Goal: Find specific page/section: Locate item on page

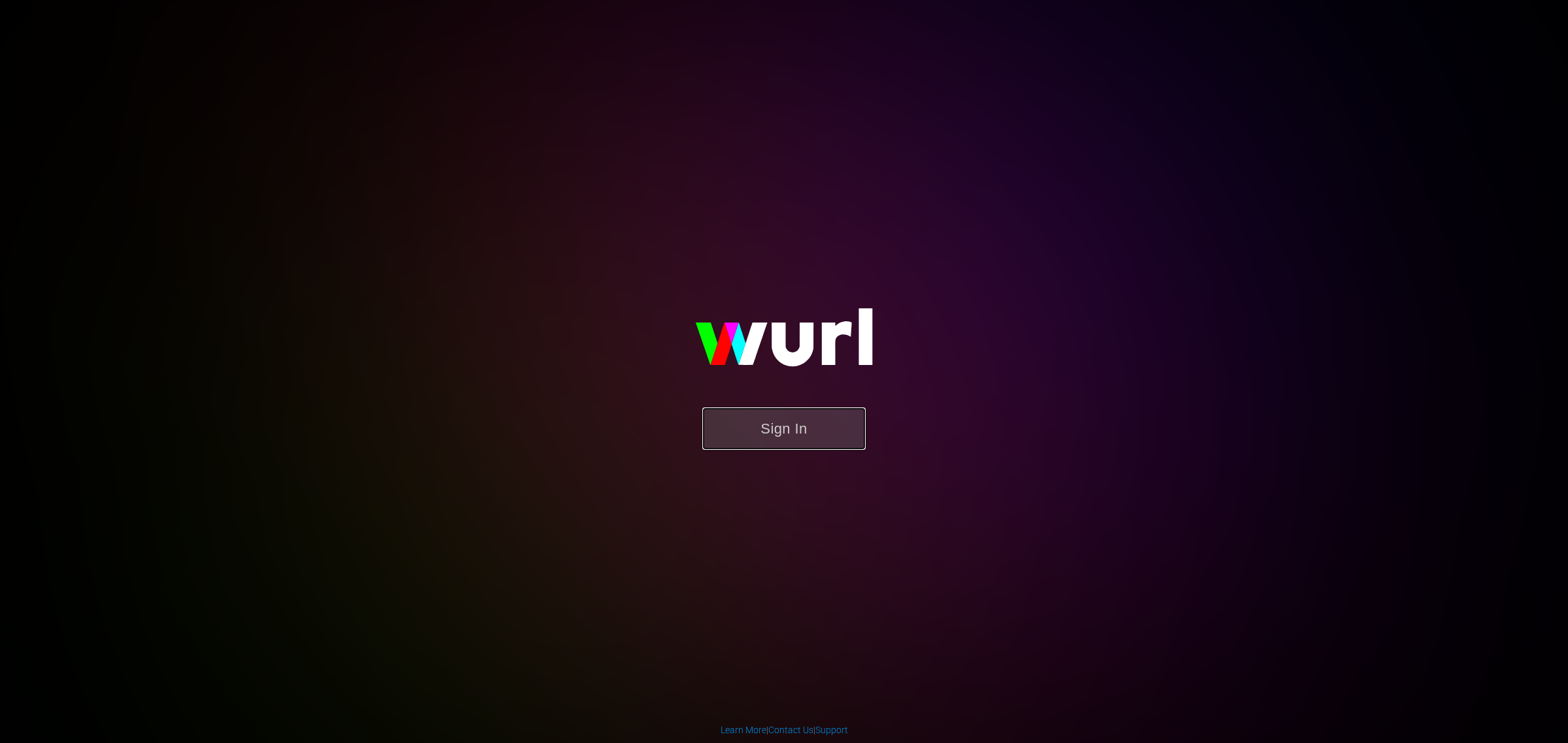
click at [799, 443] on button "Sign In" at bounding box center [784, 428] width 163 height 42
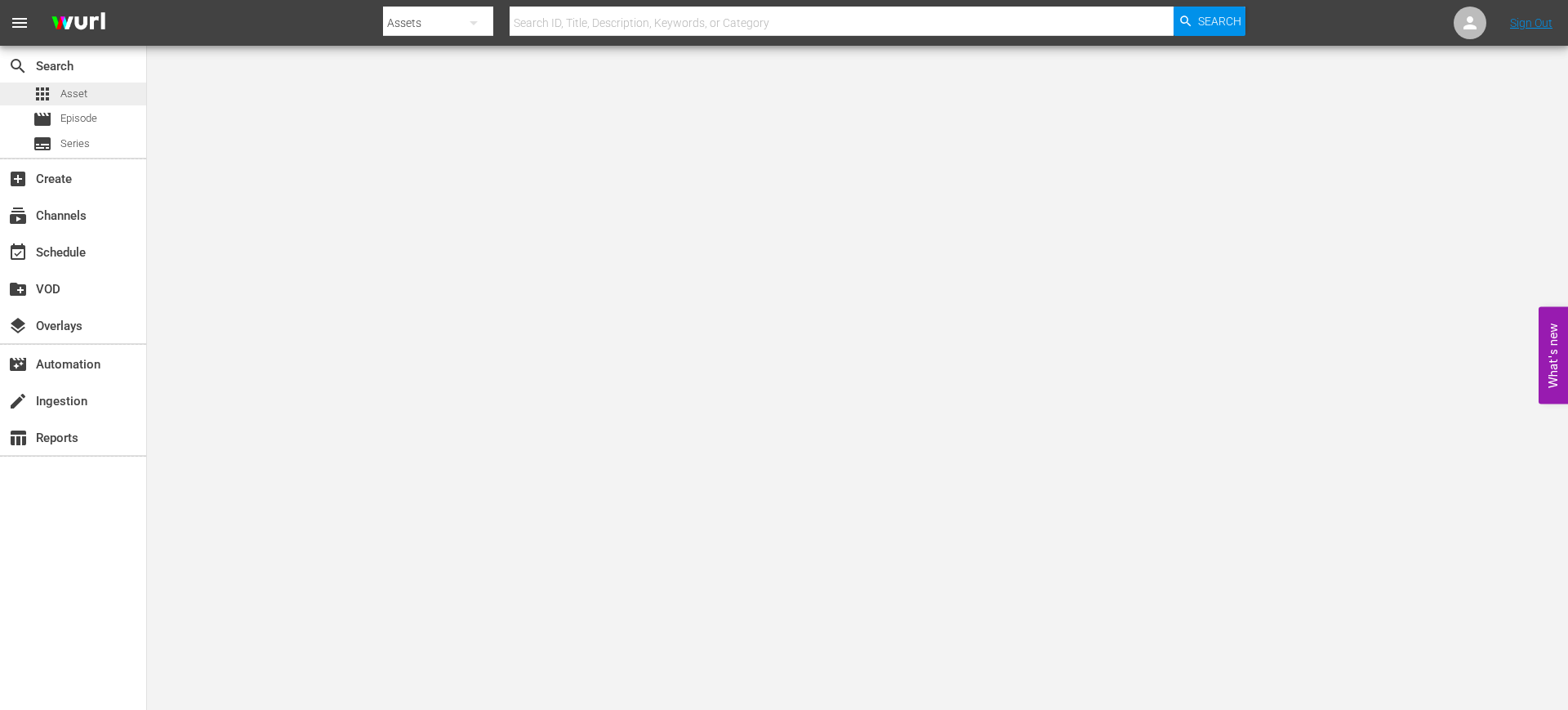
click at [108, 90] on div "apps Asset" at bounding box center [73, 93] width 146 height 23
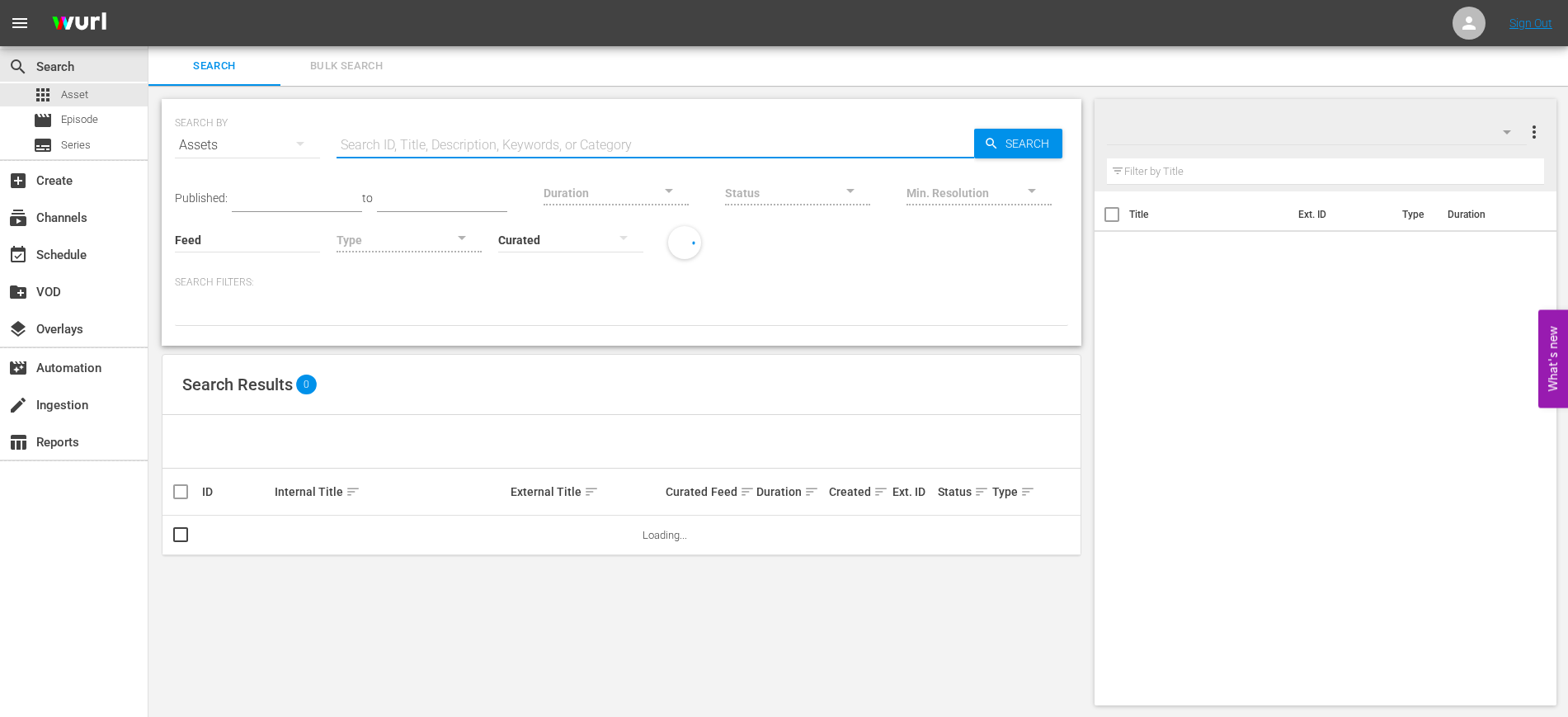
click at [420, 145] on input "text" at bounding box center [655, 145] width 638 height 40
paste input "Jesse Stone: Inocentes Perdidos"
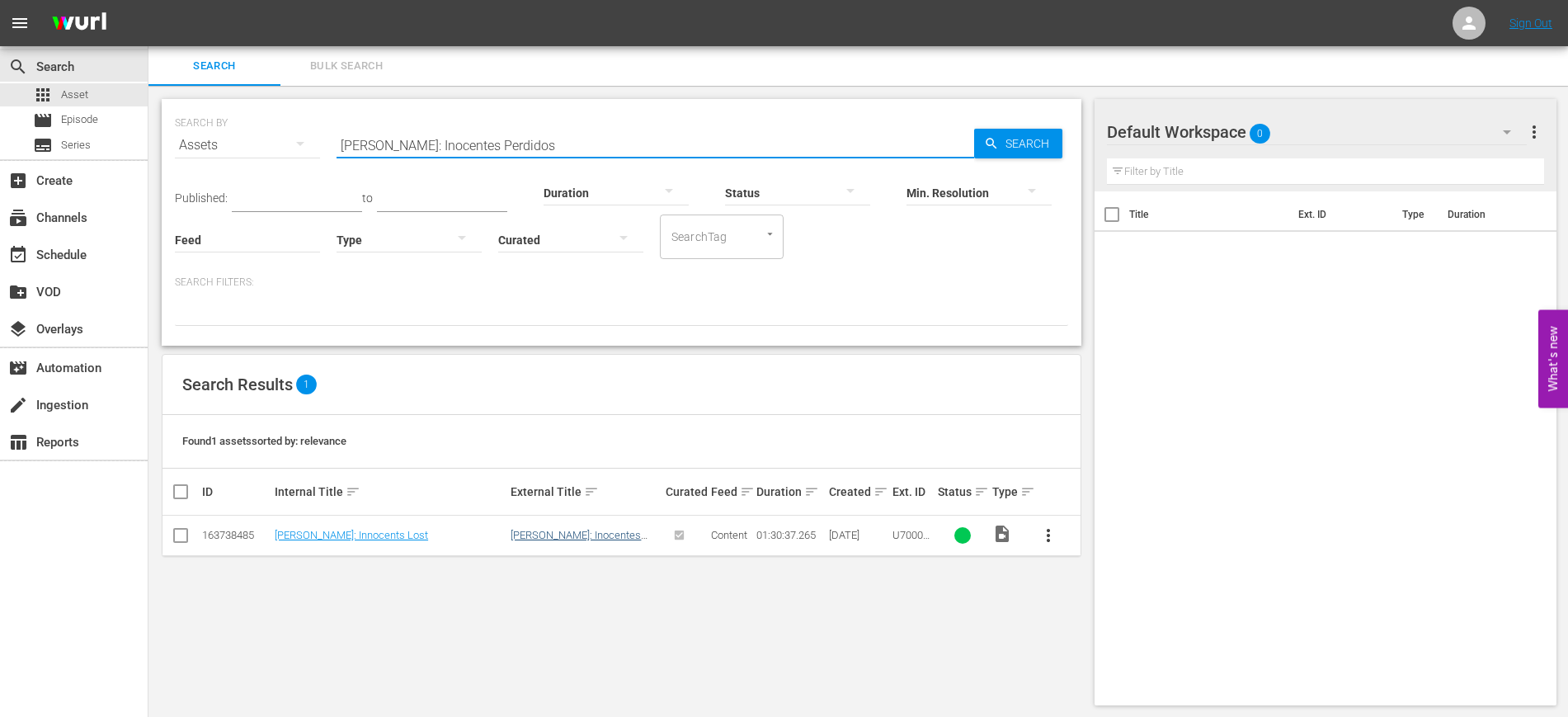
type input "Jesse Stone: Inocentes Perdidos"
click at [547, 535] on link "Jesse Stone: Inocentes Perdidos" at bounding box center [576, 541] width 130 height 25
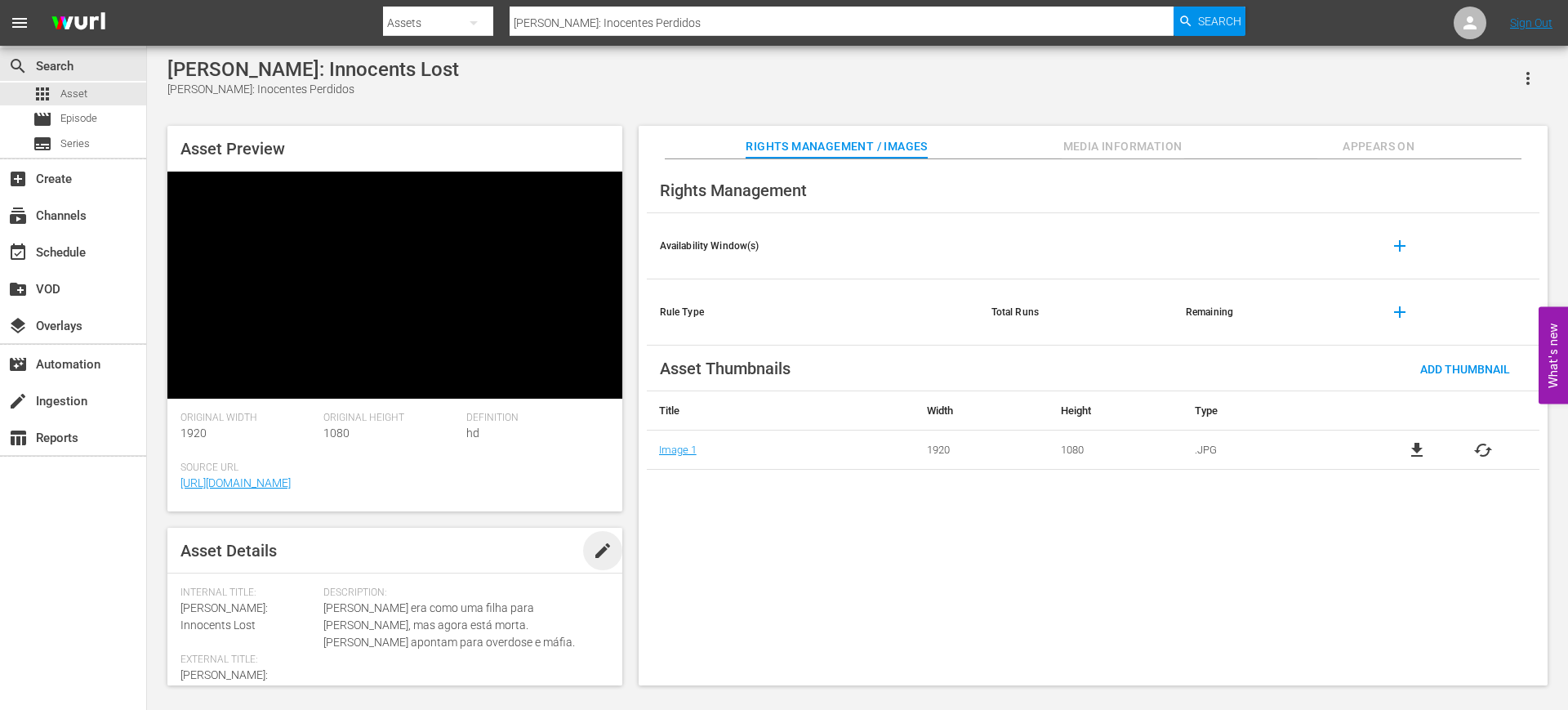
click at [596, 541] on span "edit" at bounding box center [602, 551] width 19 height 19
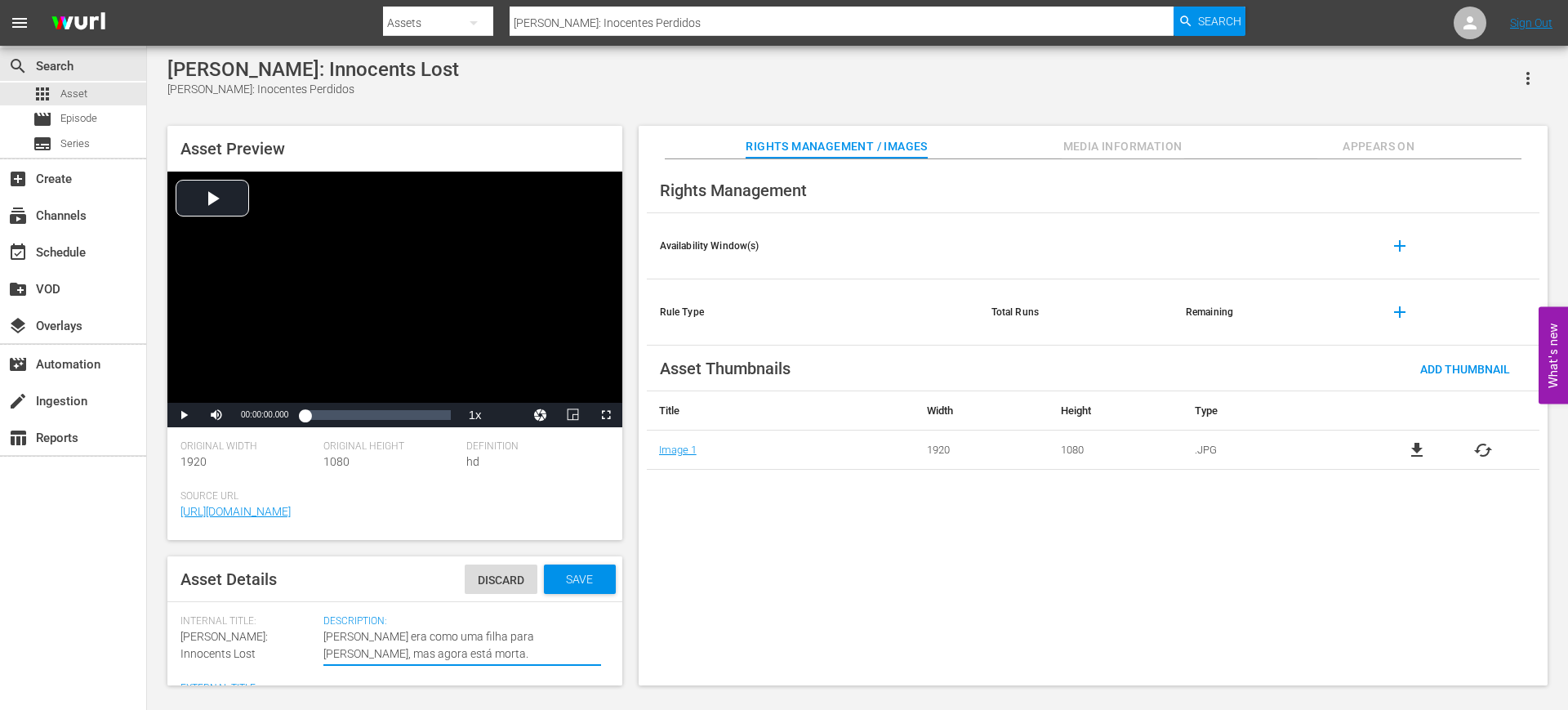
drag, startPoint x: 356, startPoint y: 656, endPoint x: 312, endPoint y: 633, distance: 49.6
click at [312, 633] on div "Internal Title: Jesse Stone: Innocents Lost External Title: Jesse Stone: Inocen…" at bounding box center [394, 692] width 429 height 154
